Goal: Information Seeking & Learning: Learn about a topic

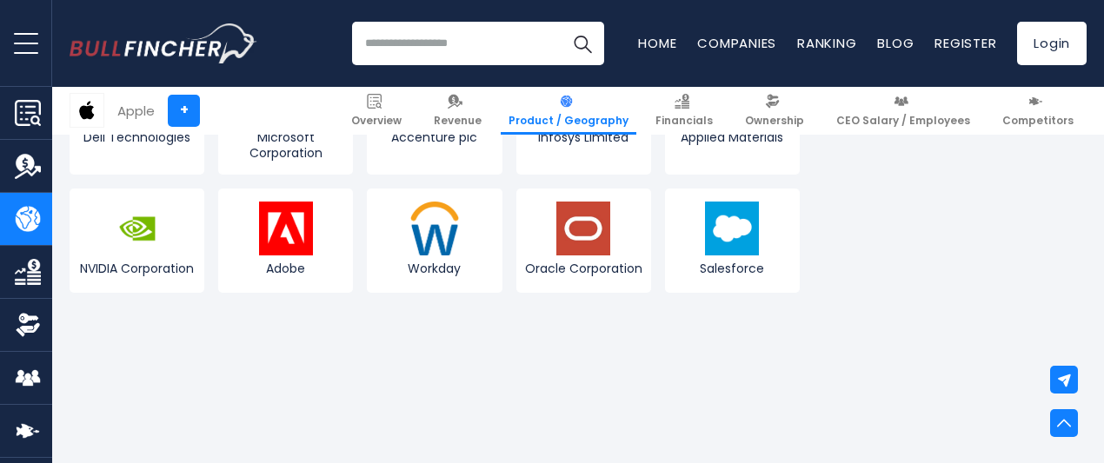
scroll to position [2338, 0]
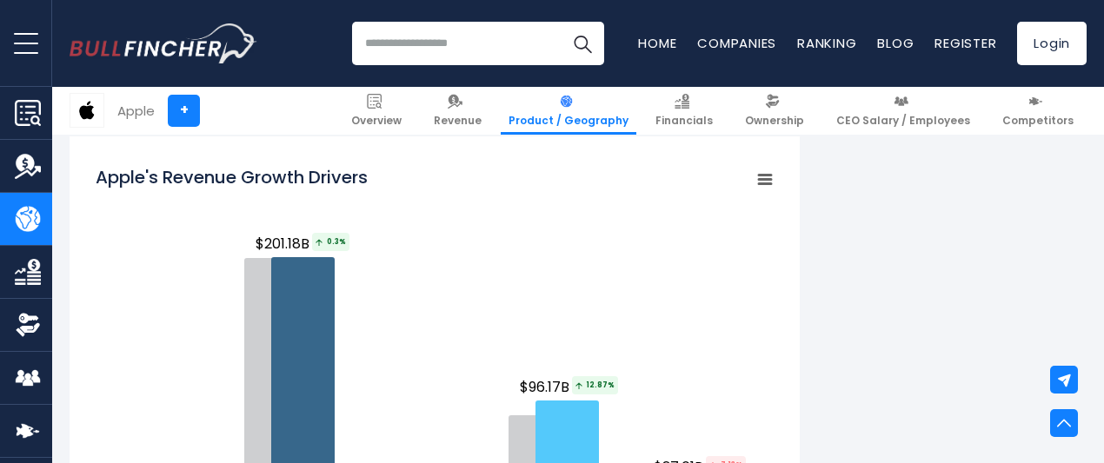
scroll to position [1997, 0]
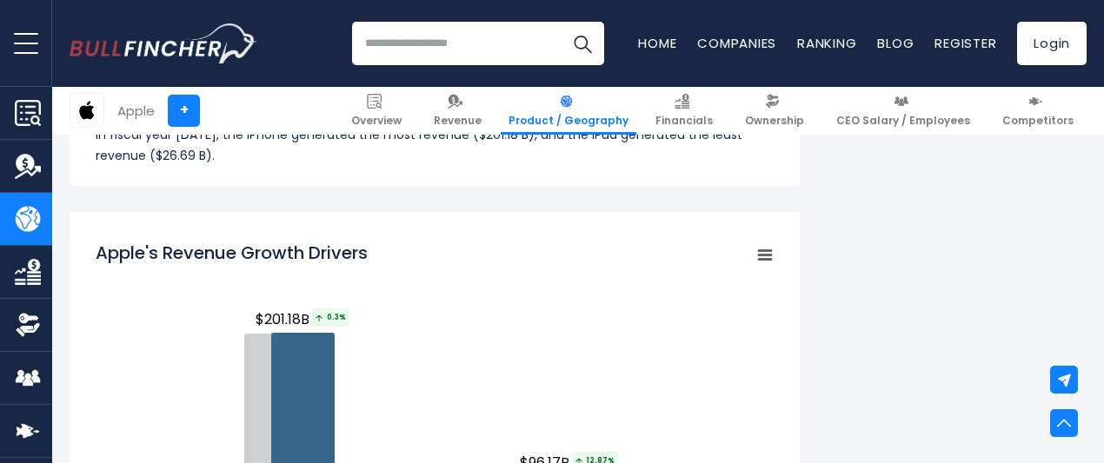
drag, startPoint x: 85, startPoint y: 251, endPoint x: 250, endPoint y: 258, distance: 165.3
click at [250, 258] on tspan "Apple's Revenue Growth Drivers" at bounding box center [232, 253] width 272 height 24
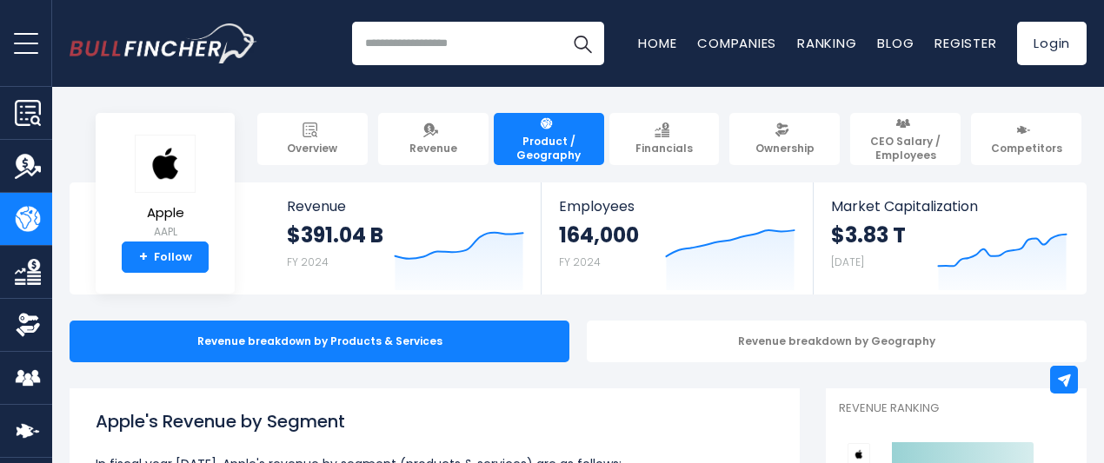
scroll to position [183, 0]
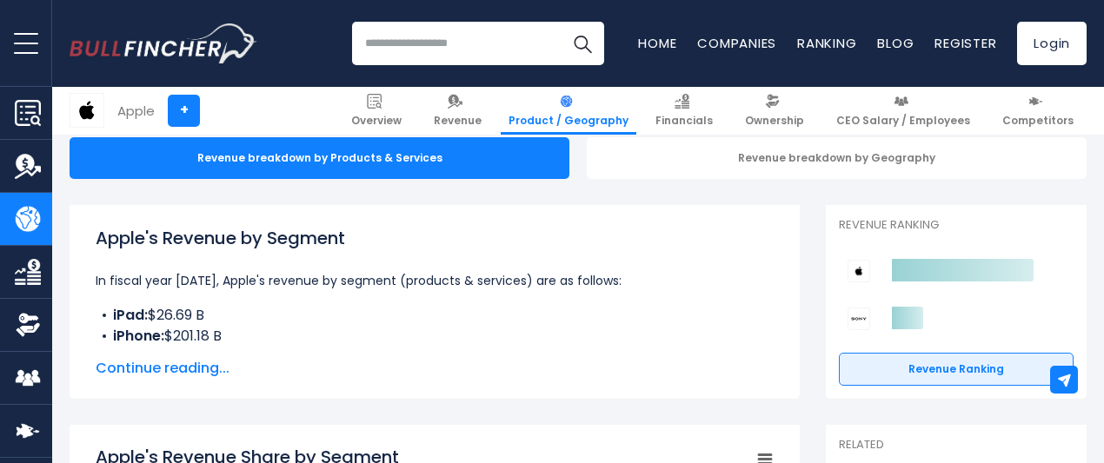
drag, startPoint x: 89, startPoint y: 237, endPoint x: 316, endPoint y: 259, distance: 227.9
click at [316, 259] on div "Apple's Revenue by Segment In fiscal year 2024, Apple's revenue by segment (pro…" at bounding box center [435, 286] width 678 height 122
click at [307, 384] on div "Apple's Revenue by Segment In fiscal year 2024, Apple's revenue by segment (pro…" at bounding box center [435, 302] width 730 height 194
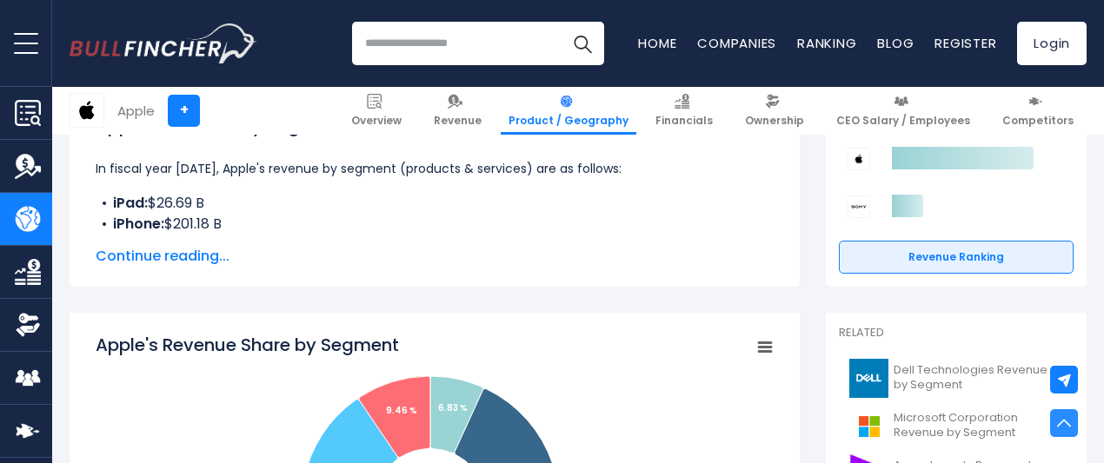
scroll to position [189, 0]
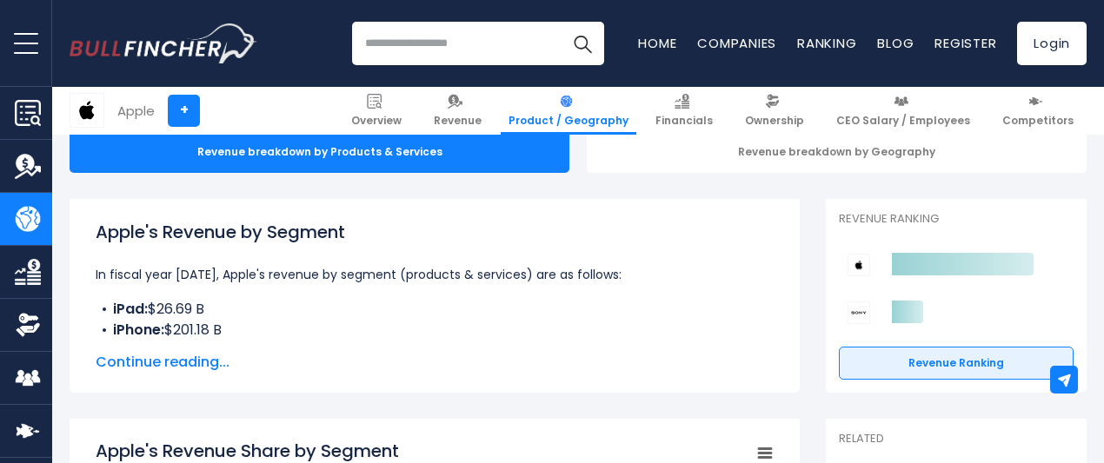
drag, startPoint x: 83, startPoint y: 230, endPoint x: 355, endPoint y: 239, distance: 272.2
click at [355, 239] on h1 "Apple's Revenue by Segment" at bounding box center [435, 232] width 678 height 26
copy h1 "Apple's Revenue by Segment"
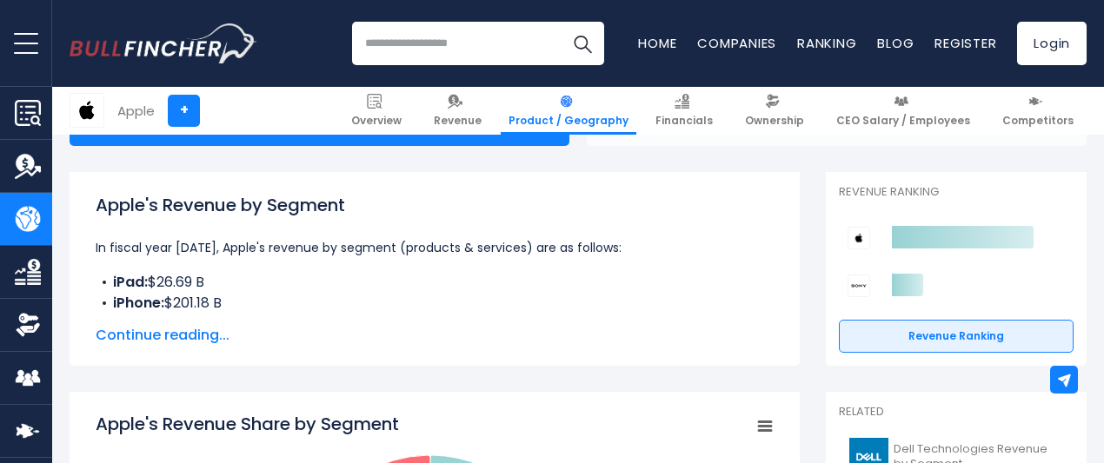
scroll to position [225, 0]
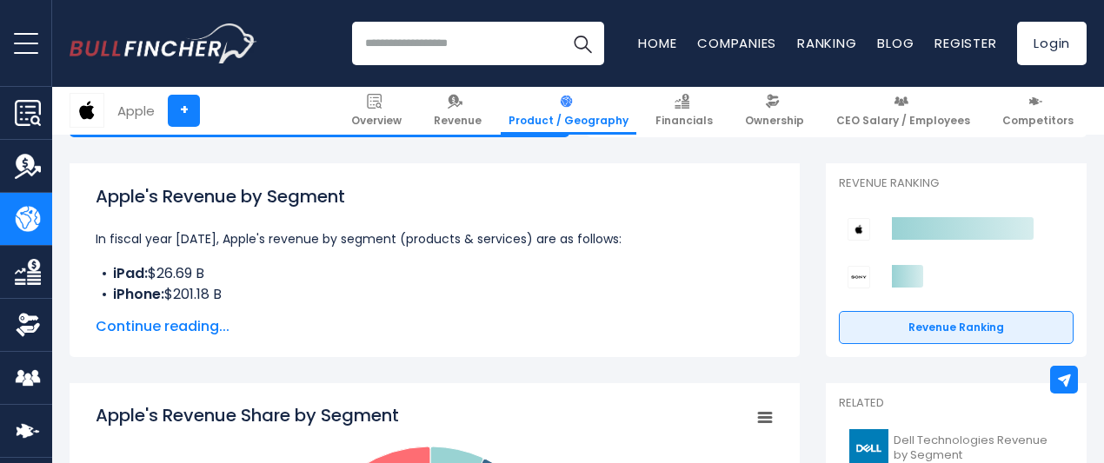
click at [174, 324] on span "Continue reading..." at bounding box center [435, 326] width 678 height 21
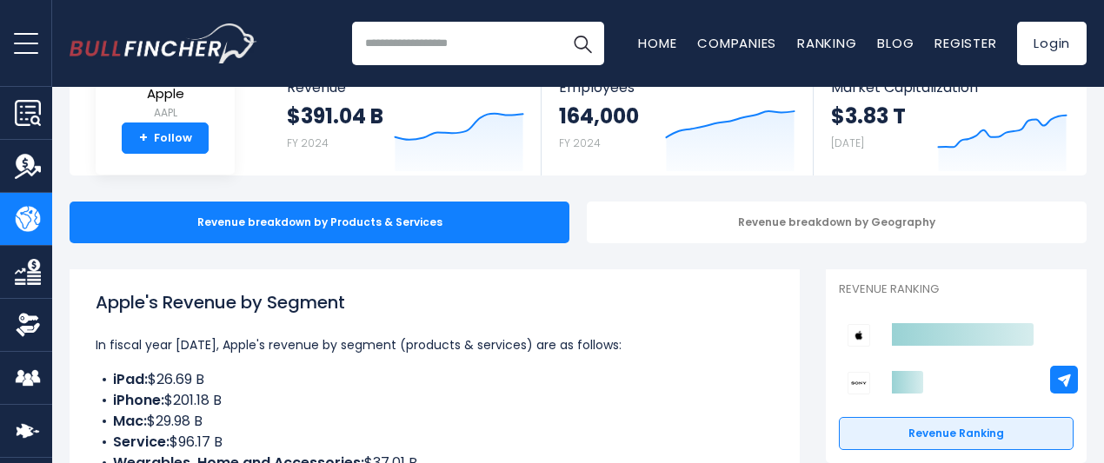
scroll to position [0, 0]
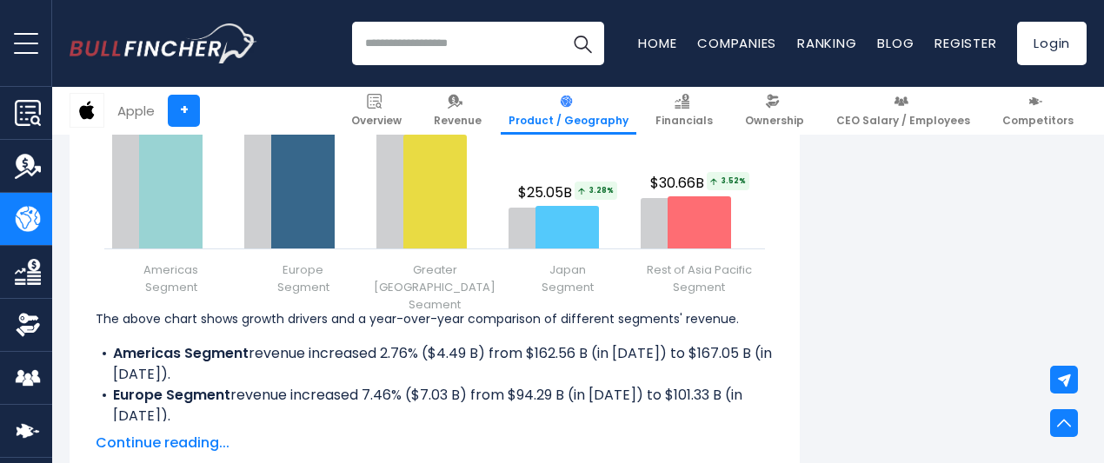
scroll to position [2455, 0]
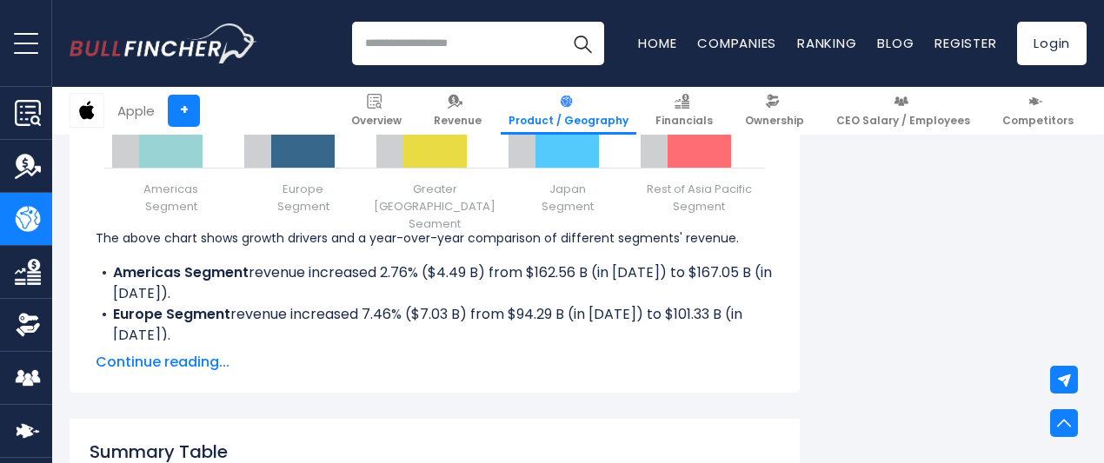
click at [134, 357] on span "Continue reading..." at bounding box center [435, 362] width 678 height 21
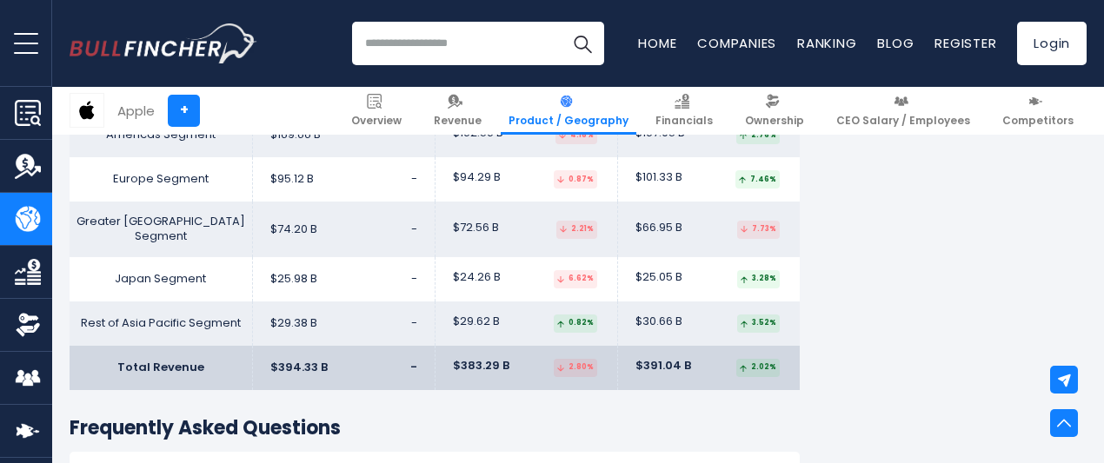
scroll to position [2973, 0]
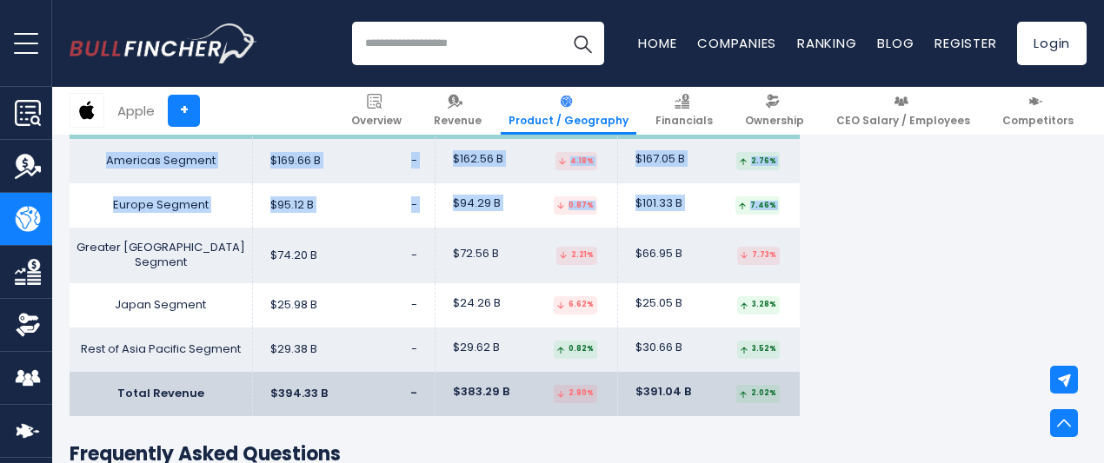
drag, startPoint x: 84, startPoint y: 274, endPoint x: 831, endPoint y: 265, distance: 746.7
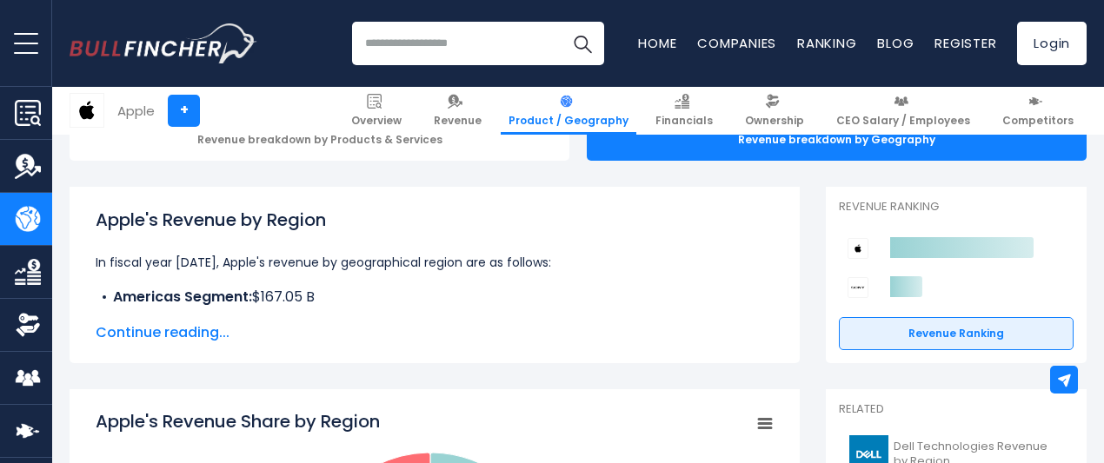
scroll to position [203, 0]
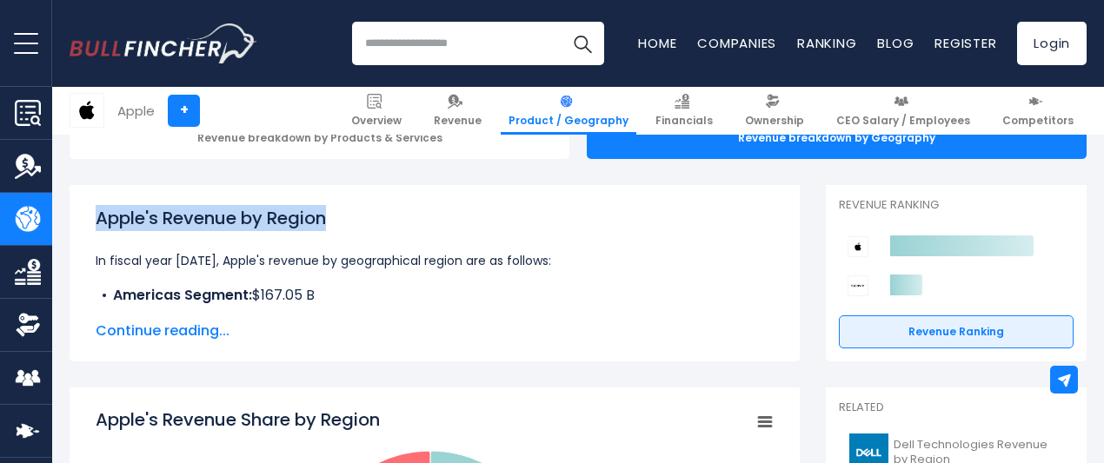
drag, startPoint x: 87, startPoint y: 218, endPoint x: 338, endPoint y: 231, distance: 251.5
click at [338, 231] on h1 "Apple's Revenue by Region" at bounding box center [435, 218] width 678 height 26
copy h1 "Apple's Revenue by Region"
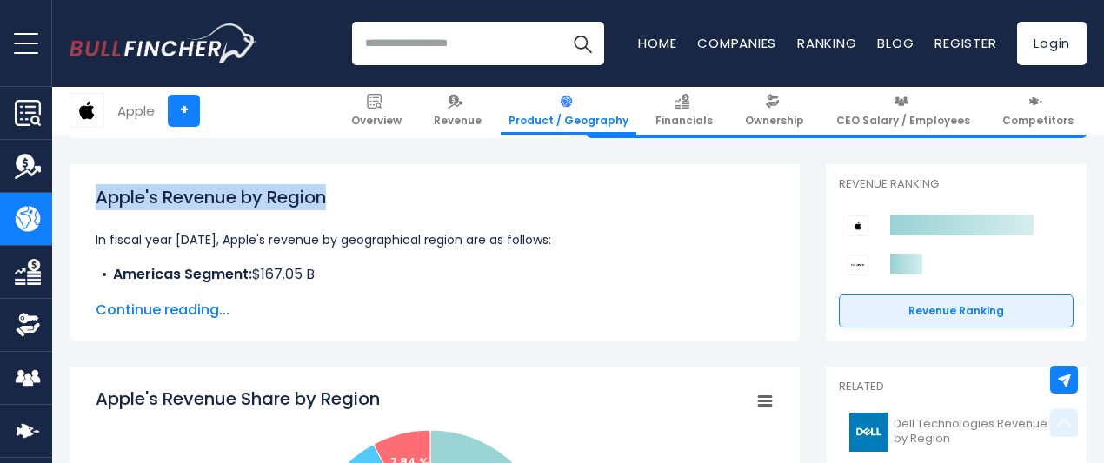
scroll to position [192, 0]
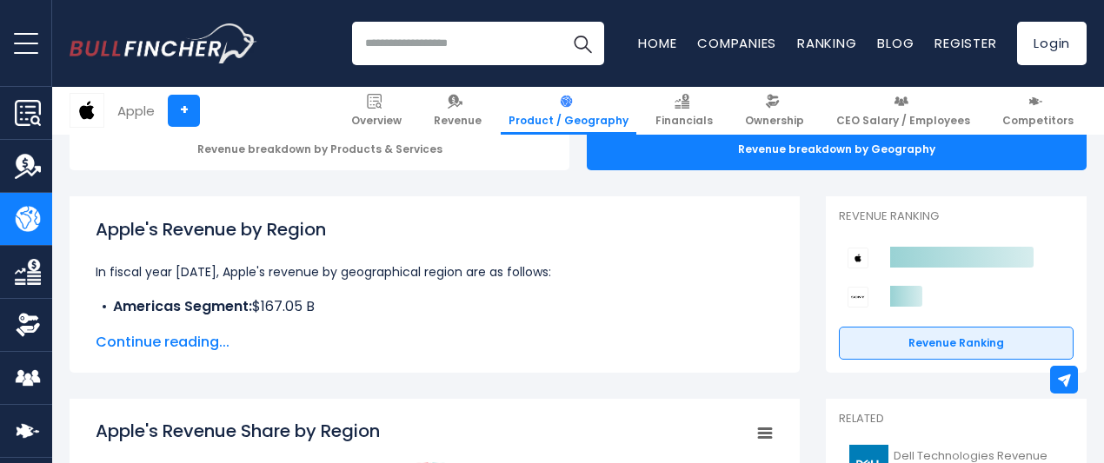
click at [169, 333] on span "Continue reading..." at bounding box center [435, 342] width 678 height 21
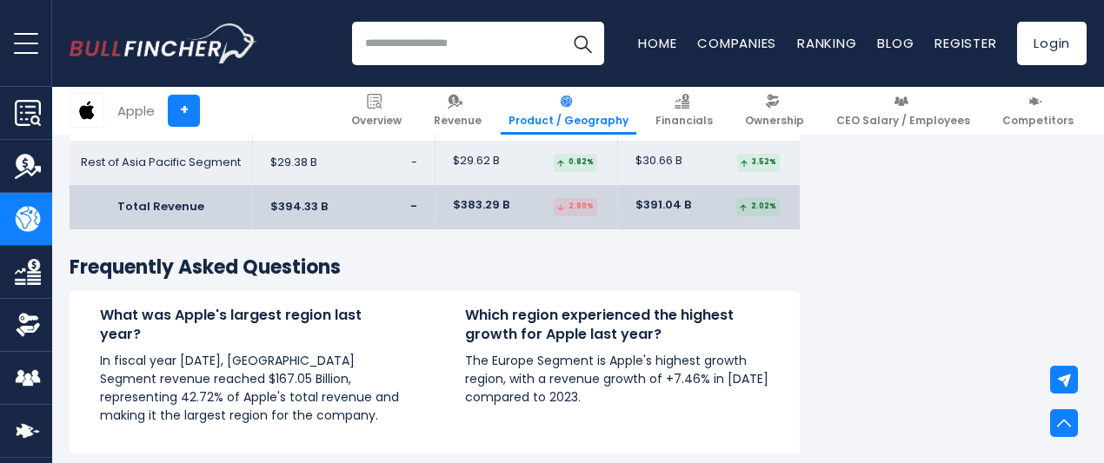
scroll to position [3351, 0]
